Goal: Complete application form: Complete application form

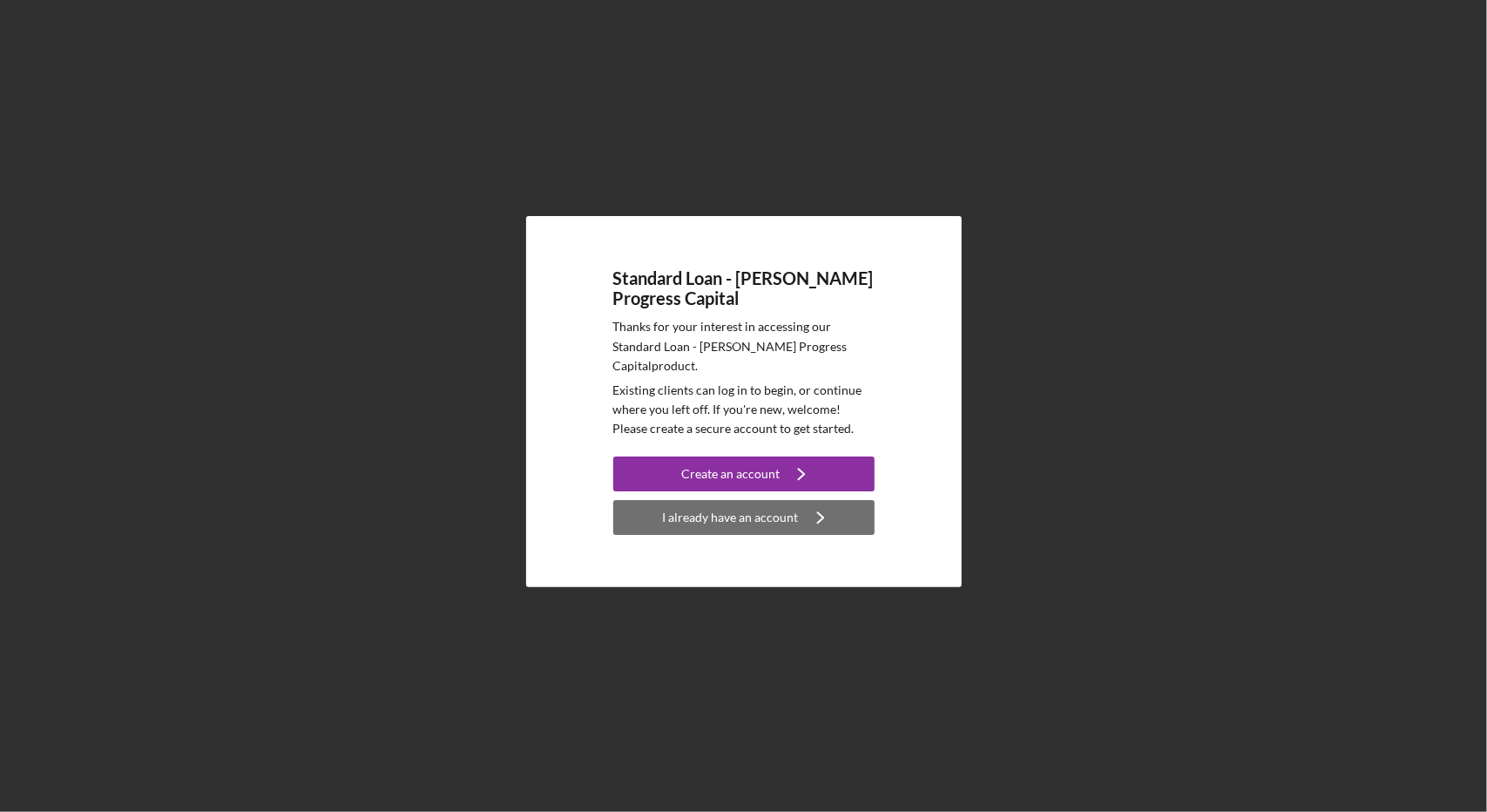
click at [732, 512] on div "I already have an account" at bounding box center [731, 517] width 136 height 35
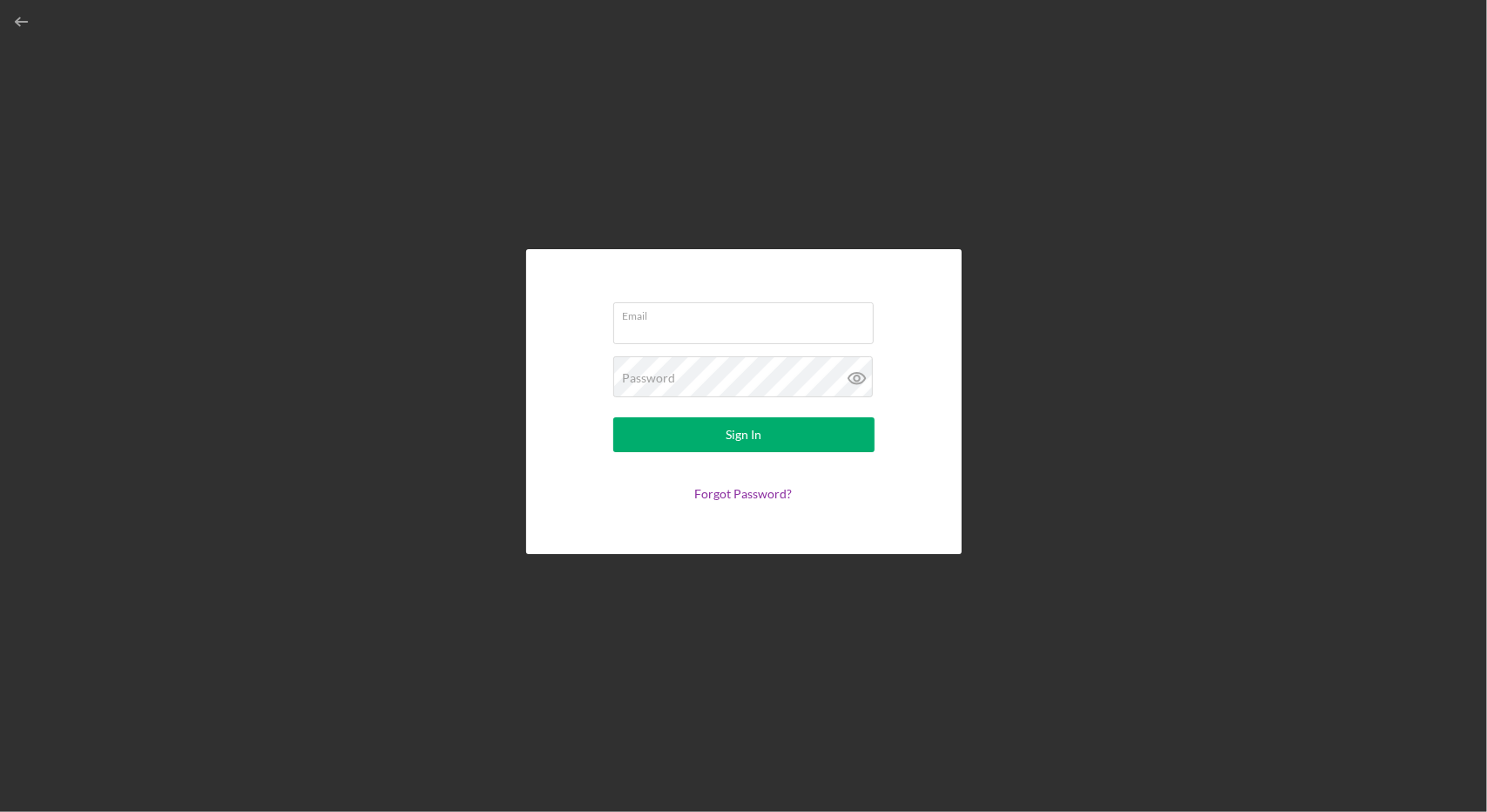
type input "[EMAIL_ADDRESS][DOMAIN_NAME]"
click at [26, 25] on icon "button" at bounding box center [22, 22] width 39 height 39
